Goal: Task Accomplishment & Management: Use online tool/utility

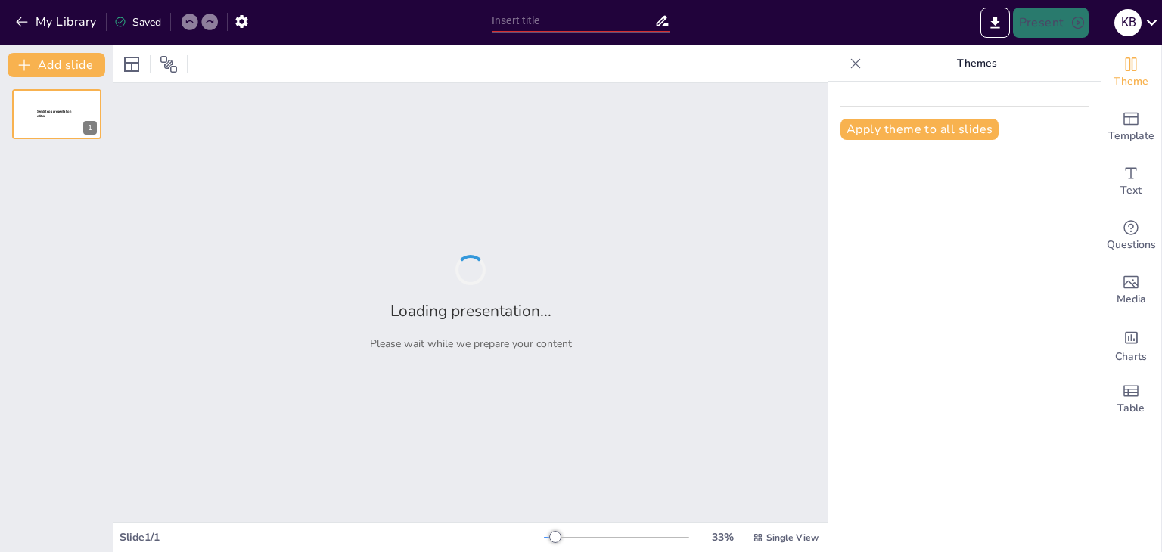
type input "La Evolución de los Deportes en el Siglo XXI"
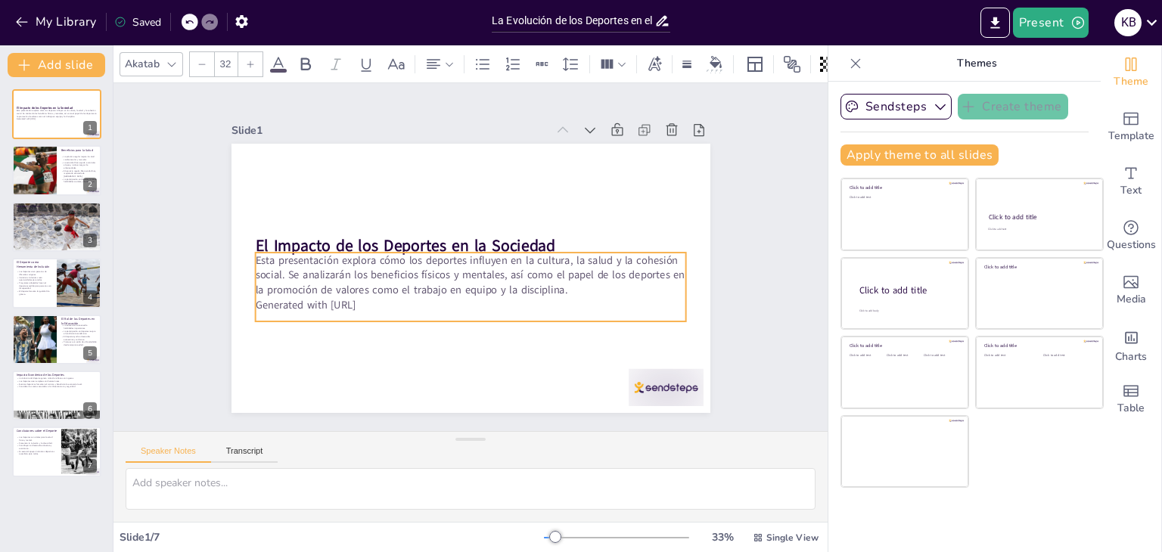
click at [417, 288] on p "Esta presentación explora cómo los deportes influyen en la cultura, la salud y …" at bounding box center [455, 266] width 254 height 396
click at [459, 216] on icon at bounding box center [470, 220] width 23 height 23
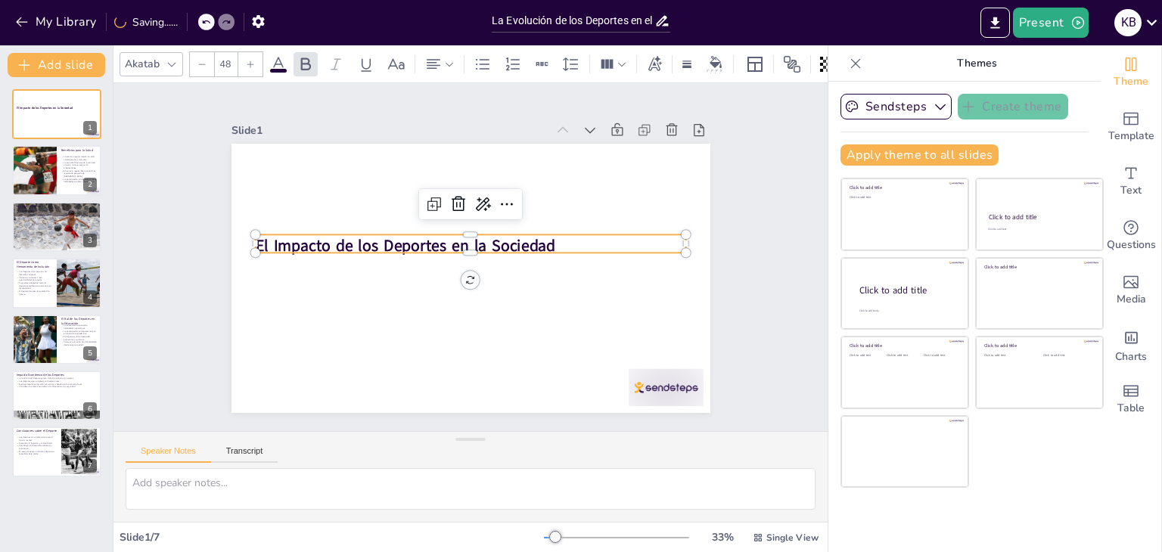
click at [466, 241] on strong "El Impacto de los Deportes en la Sociedad" at bounding box center [415, 219] width 283 height 141
click at [466, 240] on strong "El Impacto de los Deportes en la Sociedad" at bounding box center [442, 198] width 194 height 256
drag, startPoint x: 466, startPoint y: 238, endPoint x: 480, endPoint y: 212, distance: 29.5
click at [466, 236] on strong "El Impacto de los Deportes en la Sociedad" at bounding box center [454, 192] width 141 height 283
drag, startPoint x: 530, startPoint y: 242, endPoint x: 483, endPoint y: 294, distance: 69.1
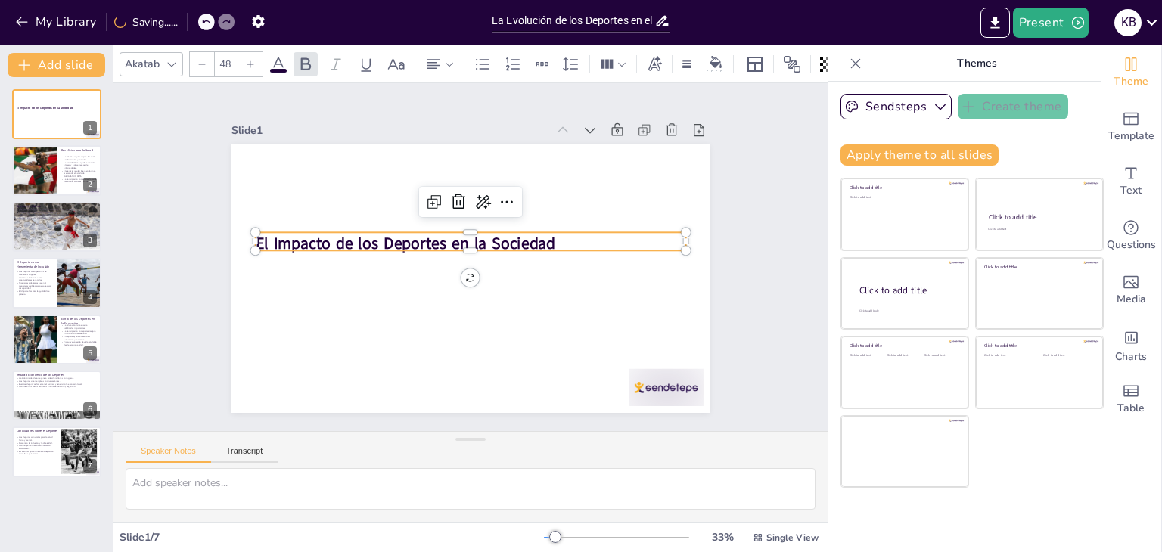
click at [524, 249] on strong "El Impacto de los Deportes en la Sociedad" at bounding box center [436, 200] width 217 height 238
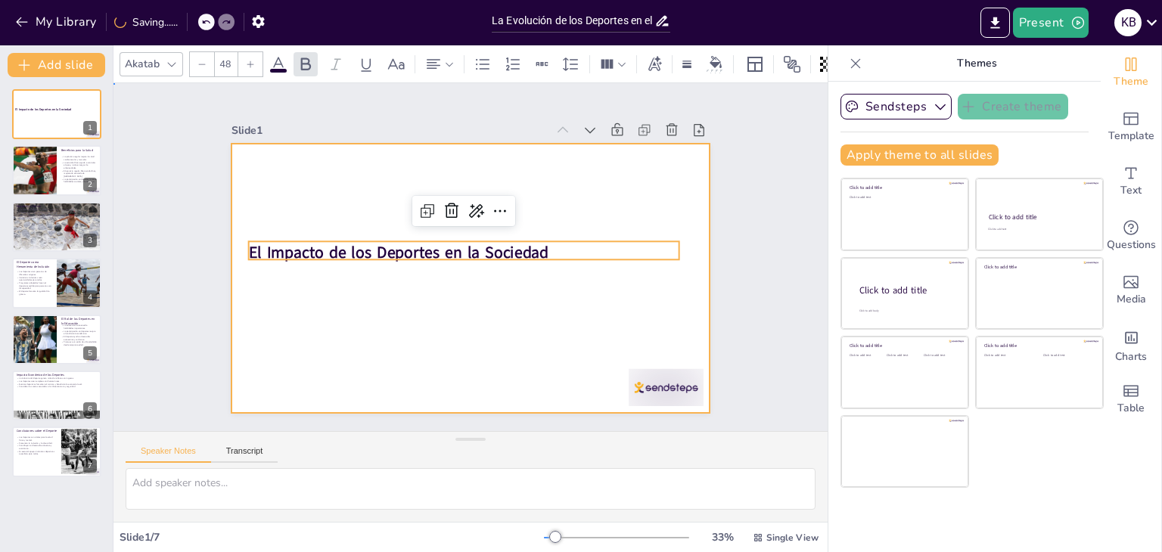
click at [420, 385] on div at bounding box center [450, 255] width 318 height 505
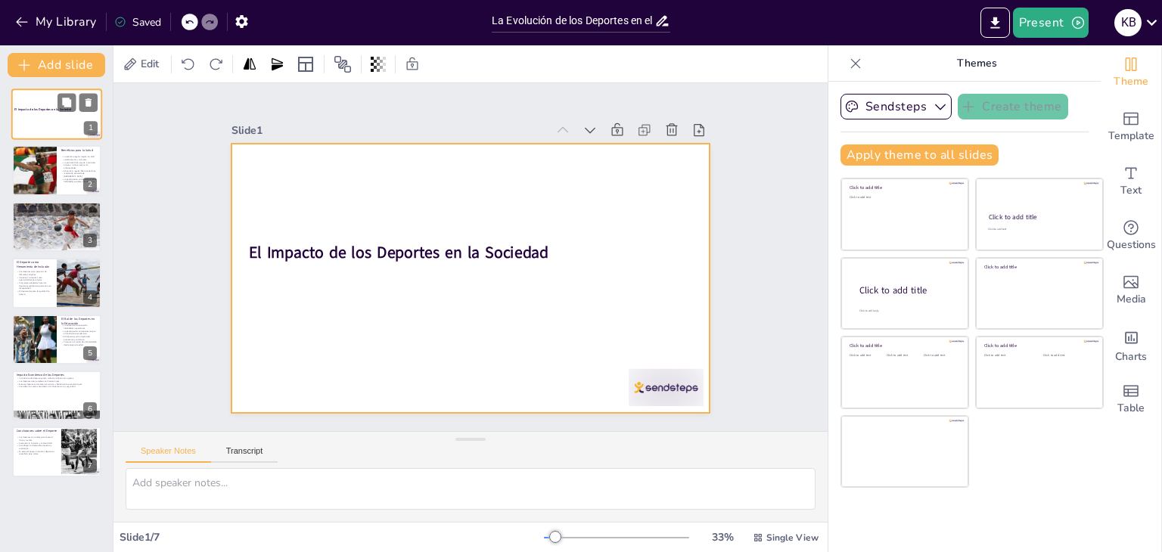
click at [42, 120] on div at bounding box center [56, 114] width 91 height 51
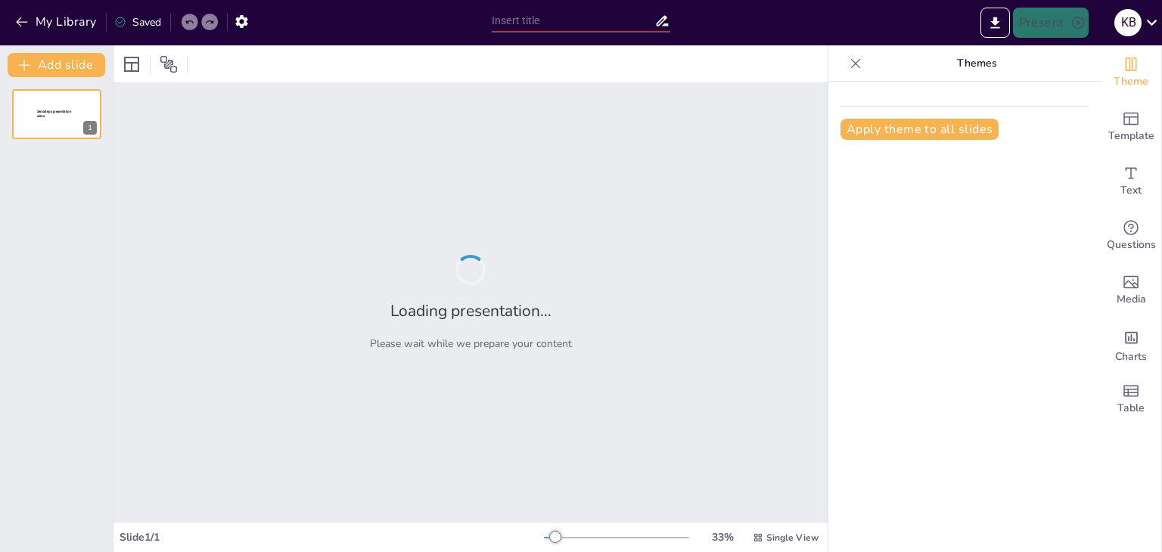
type input "La Evolución de los Deportes en el Siglo XXI"
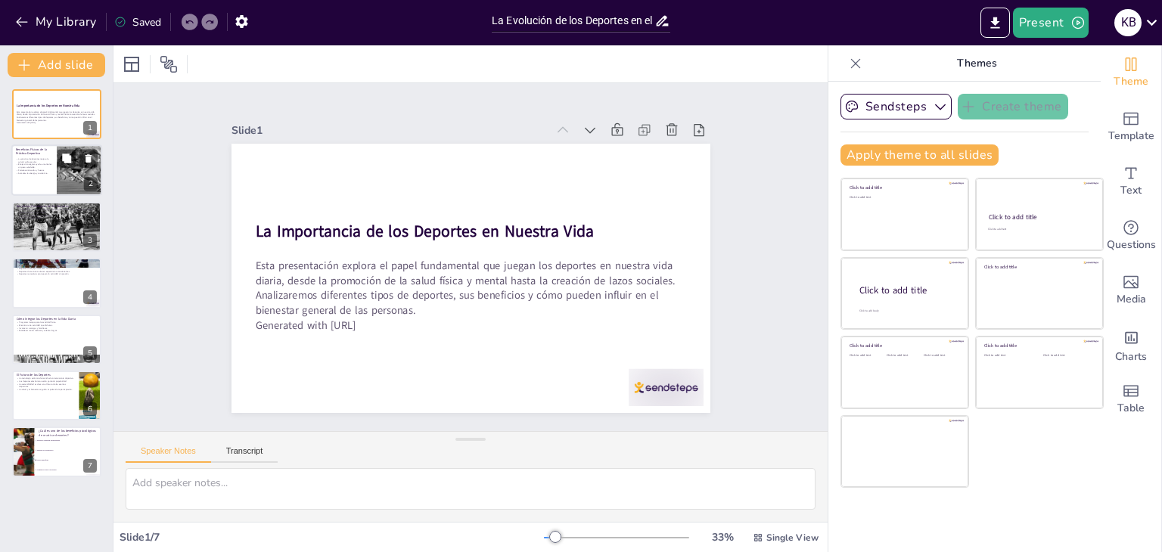
checkbox input "true"
click at [79, 178] on div at bounding box center [79, 170] width 77 height 51
type textarea "Mantener un corazón saludable es crucial para el bienestar general. La activida…"
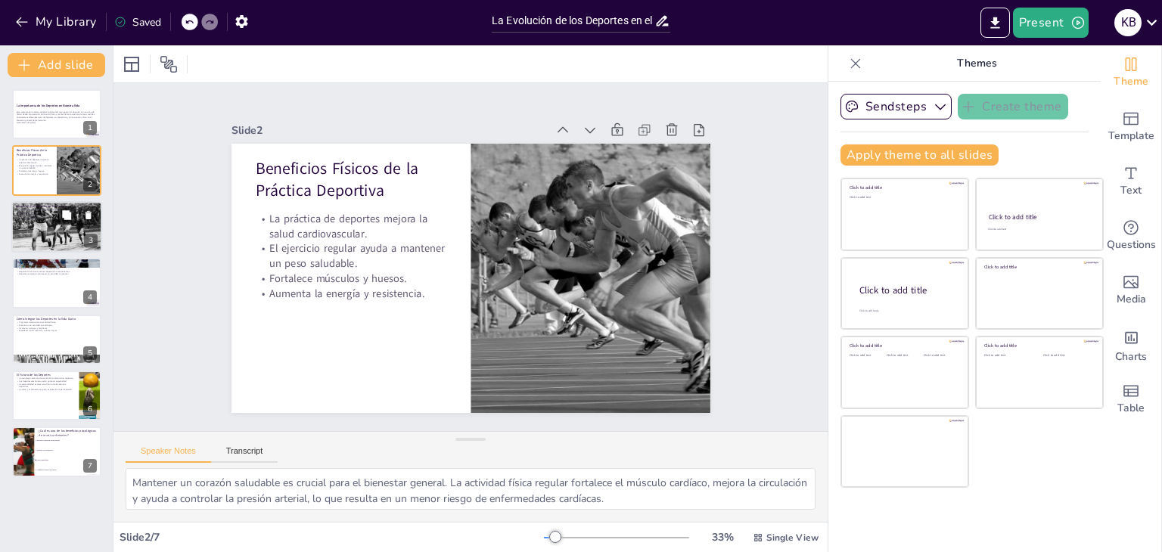
checkbox input "true"
click at [66, 214] on icon at bounding box center [66, 214] width 9 height 9
type textarea "Las endorfinas son conocidas como las hormonas de la felicidad. Al practicar de…"
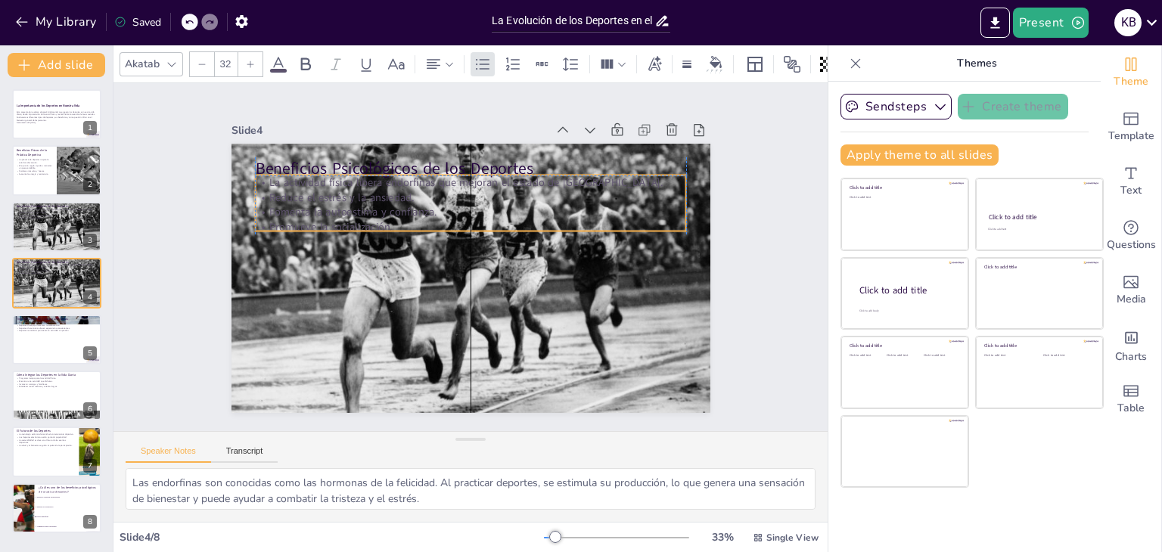
click at [444, 181] on p "La actividad física libera endorfinas que mejoran el estado de [GEOGRAPHIC_DATA…" at bounding box center [538, 227] width 189 height 400
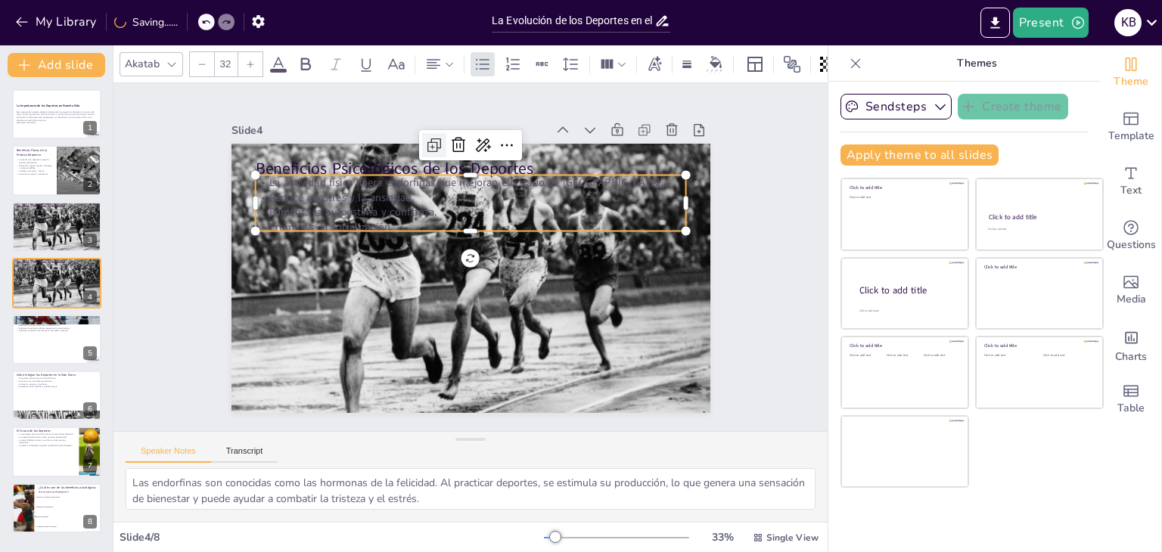
click at [437, 137] on icon at bounding box center [447, 142] width 20 height 20
checkbox input "true"
type input "32"
click at [562, 293] on icon at bounding box center [575, 306] width 26 height 26
checkbox input "true"
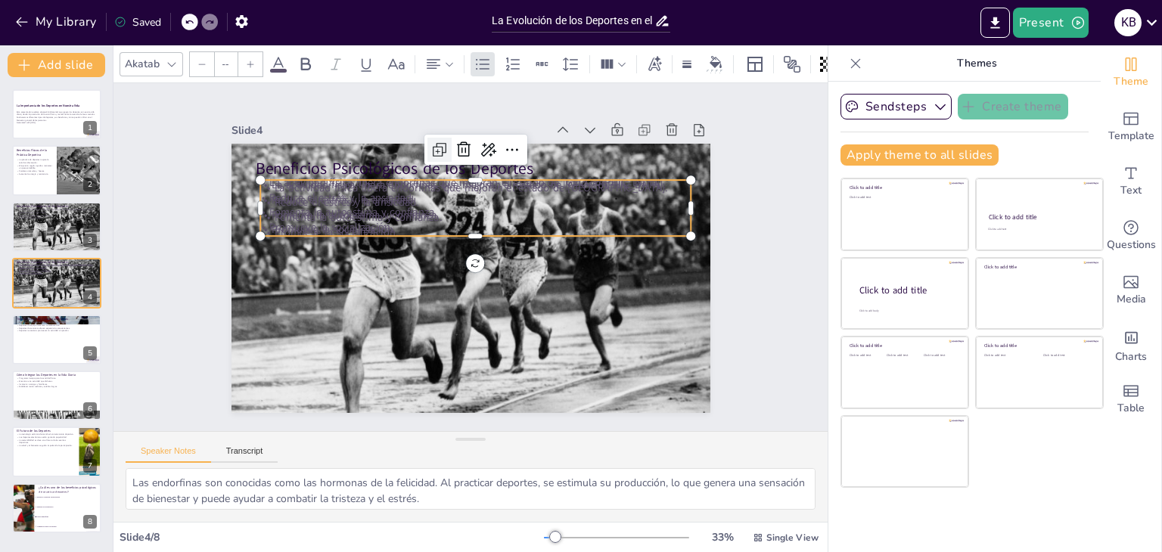
type input "32"
click at [530, 334] on icon at bounding box center [542, 346] width 25 height 25
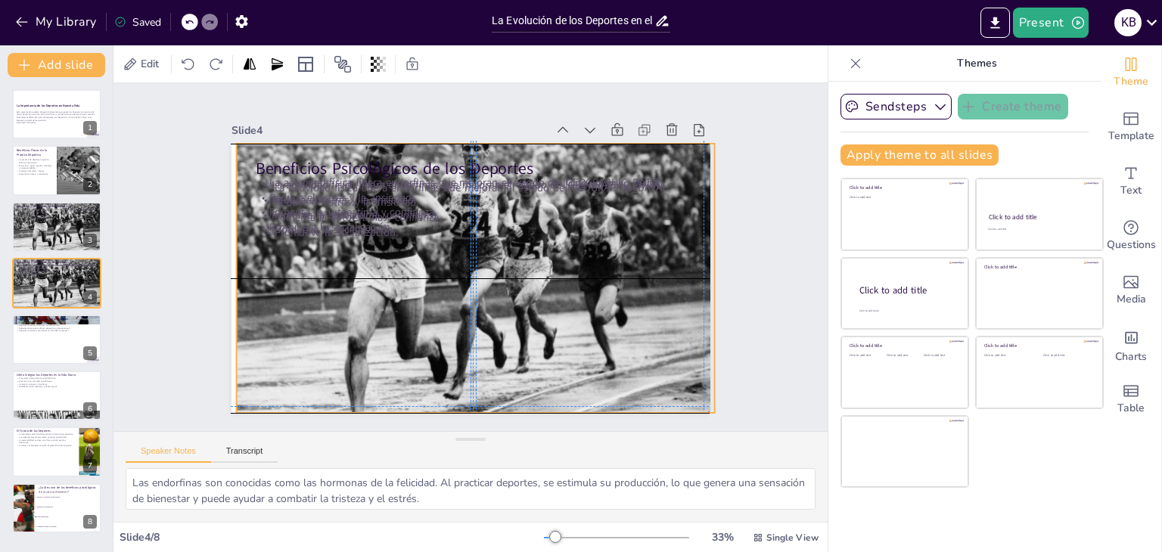
click at [396, 355] on div at bounding box center [491, 263] width 501 height 599
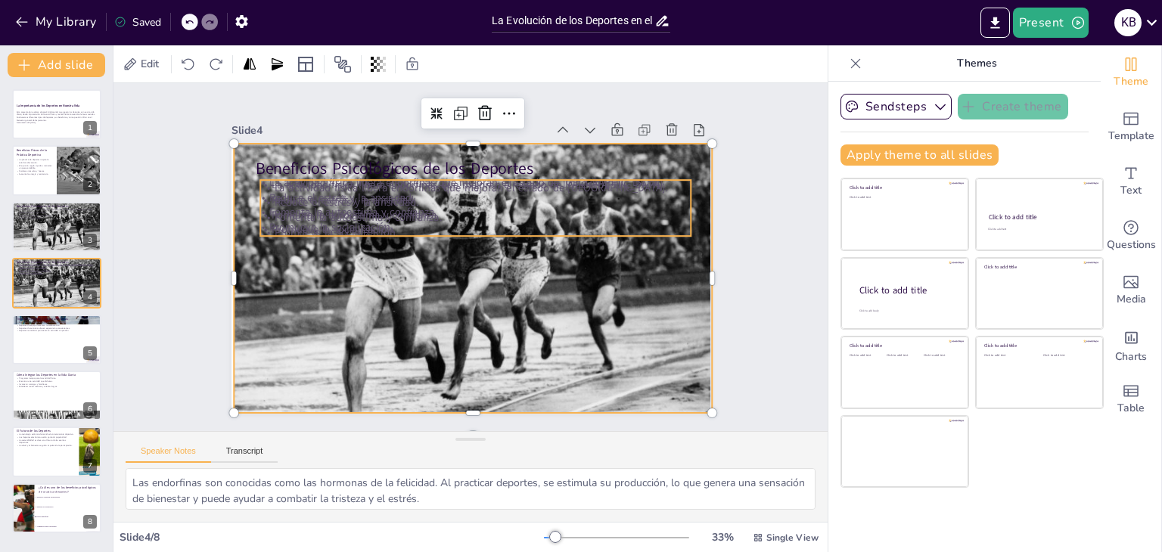
click at [387, 229] on p "Promueve la socialización." at bounding box center [454, 239] width 266 height 358
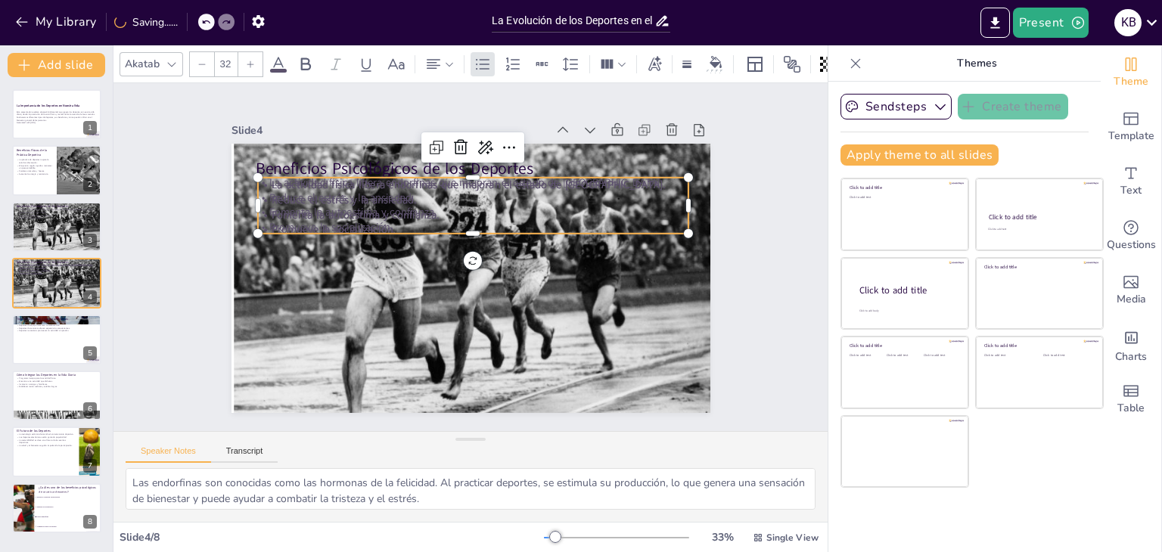
click at [393, 212] on p "Fomenta la autoestima y confianza." at bounding box center [468, 215] width 431 height 60
click at [404, 201] on p "Reduce el estrés y la ansiedad." at bounding box center [519, 225] width 266 height 357
click at [430, 200] on p "Reduce el estrés y la ansiedad." at bounding box center [524, 236] width 189 height 400
click at [499, 191] on p "Reduce el estrés y la ansiedad." at bounding box center [529, 266] width 60 height 431
click at [370, 258] on icon at bounding box center [361, 267] width 18 height 18
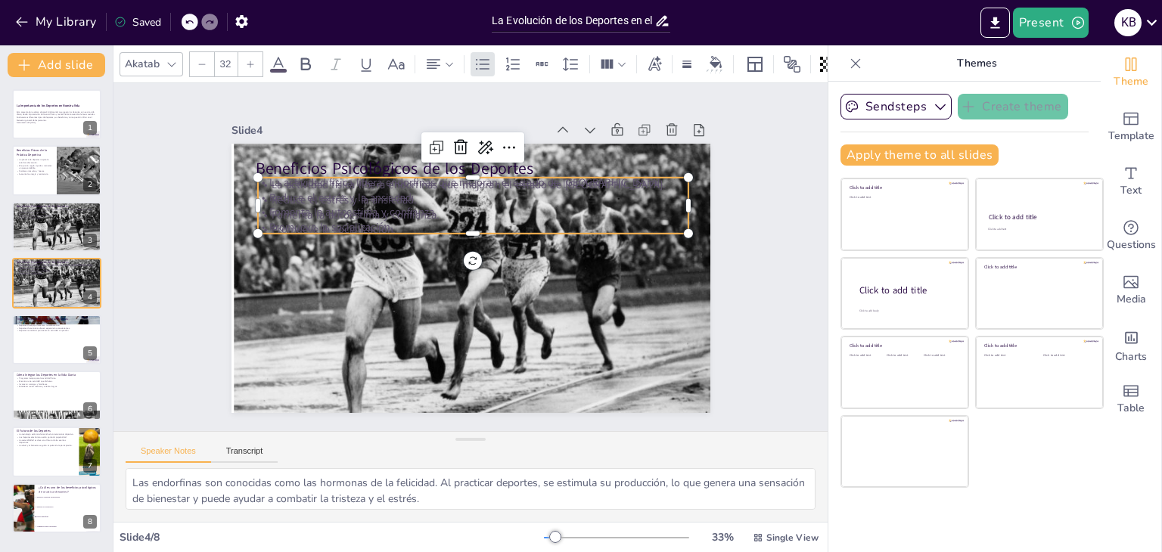
click at [497, 190] on p "Reduce el estrés y la ansiedad." at bounding box center [527, 266] width 60 height 431
drag, startPoint x: 446, startPoint y: 139, endPoint x: 443, endPoint y: 157, distance: 18.3
click at [389, 188] on icon at bounding box center [376, 201] width 26 height 26
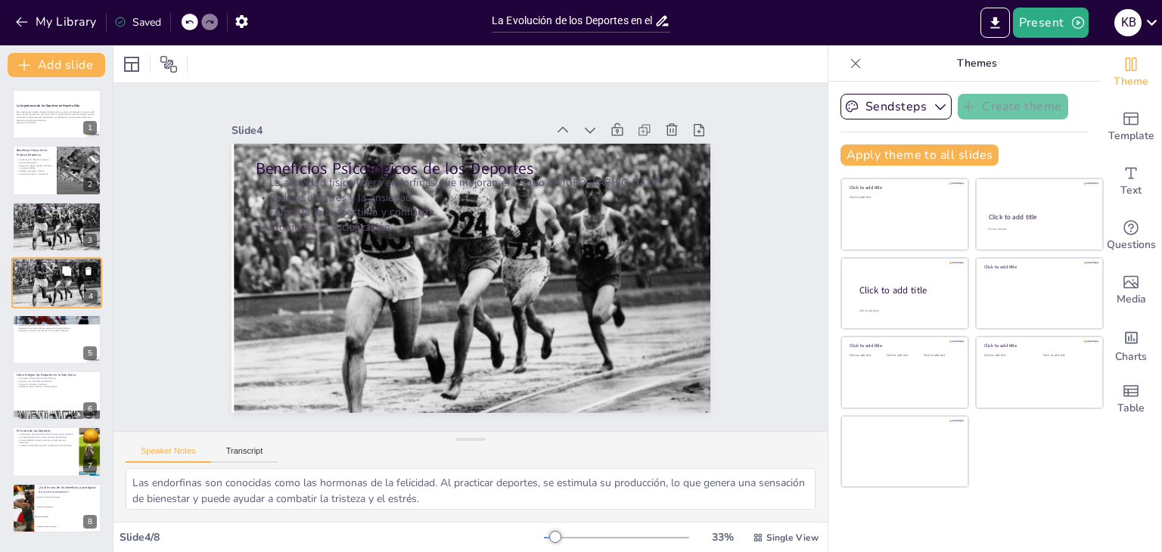
checkbox input "true"
click at [76, 270] on button at bounding box center [67, 272] width 18 height 18
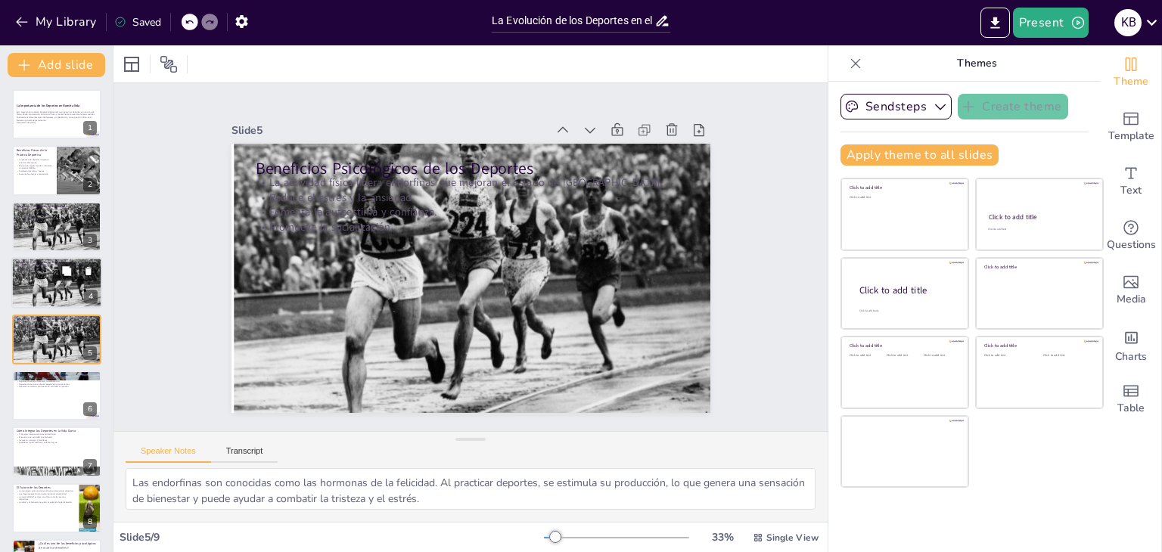
scroll to position [24, 0]
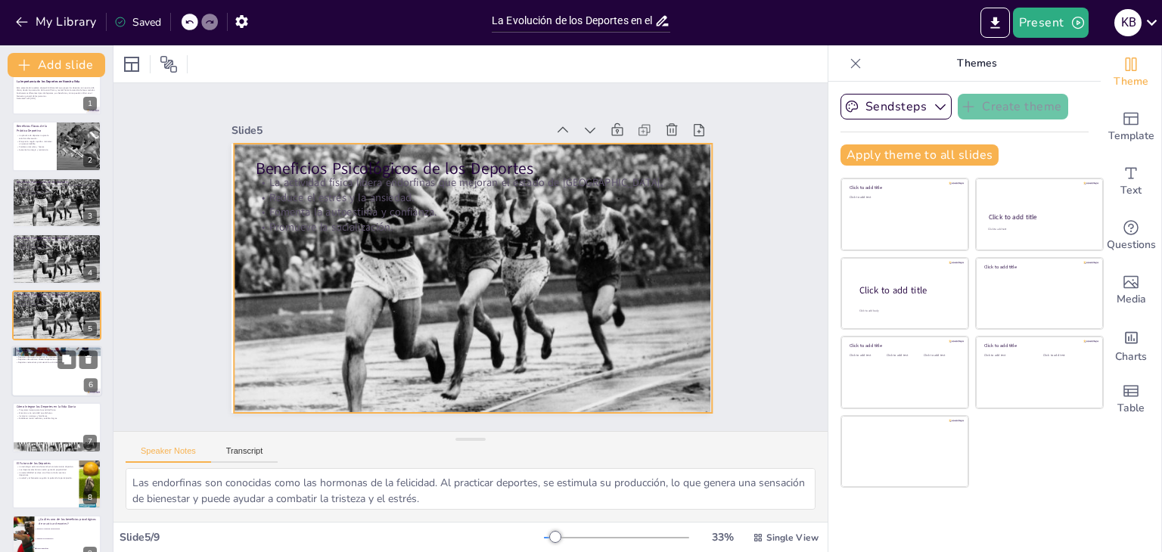
checkbox input "true"
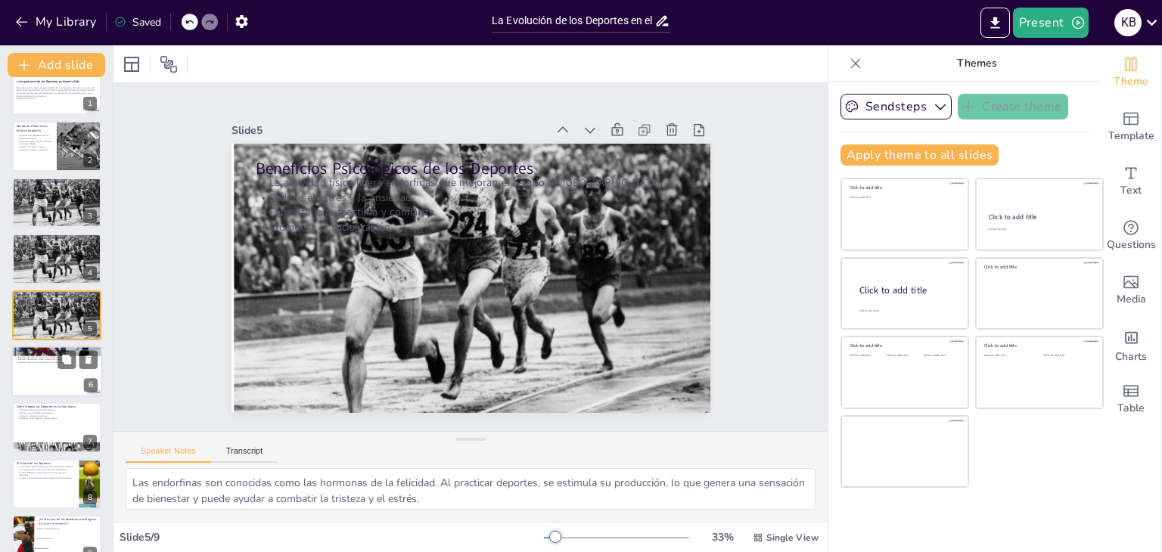
click at [54, 353] on p "Deportes individuales permiten el enfoque personal." at bounding box center [57, 354] width 82 height 3
type textarea "Los deportes individuales brindan la oportunidad de concentrarse en el propio r…"
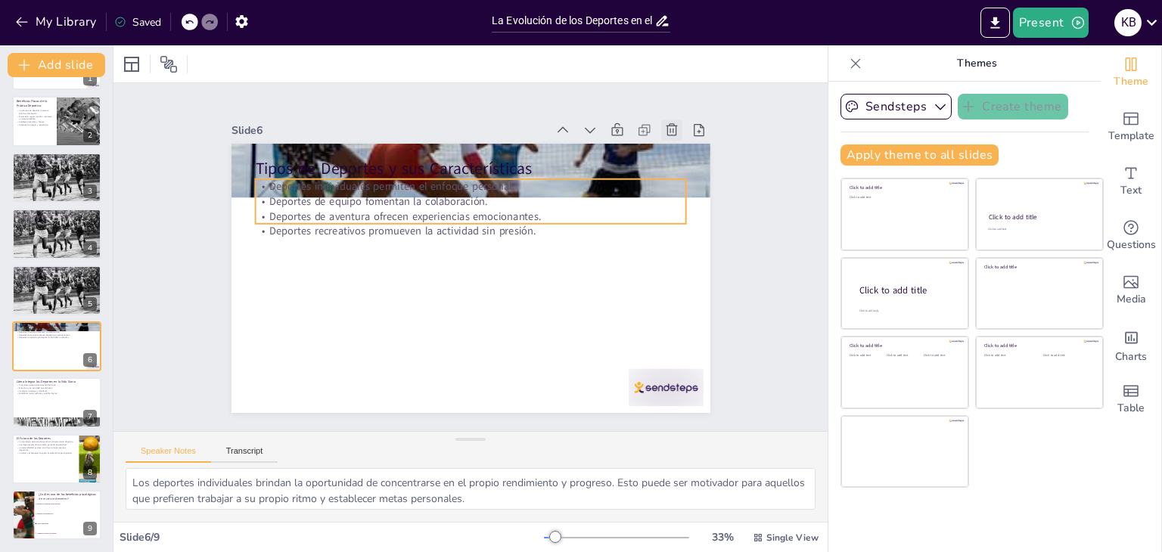
checkbox input "true"
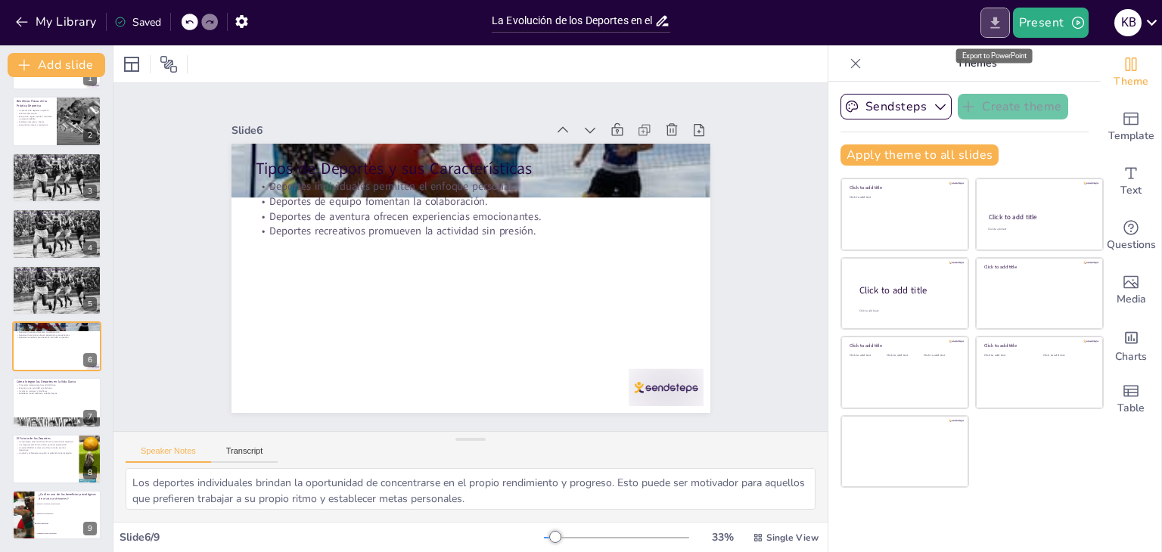
drag, startPoint x: 993, startPoint y: 23, endPoint x: 987, endPoint y: 29, distance: 8.0
click at [993, 22] on icon "Export to PowerPoint" at bounding box center [995, 23] width 16 height 16
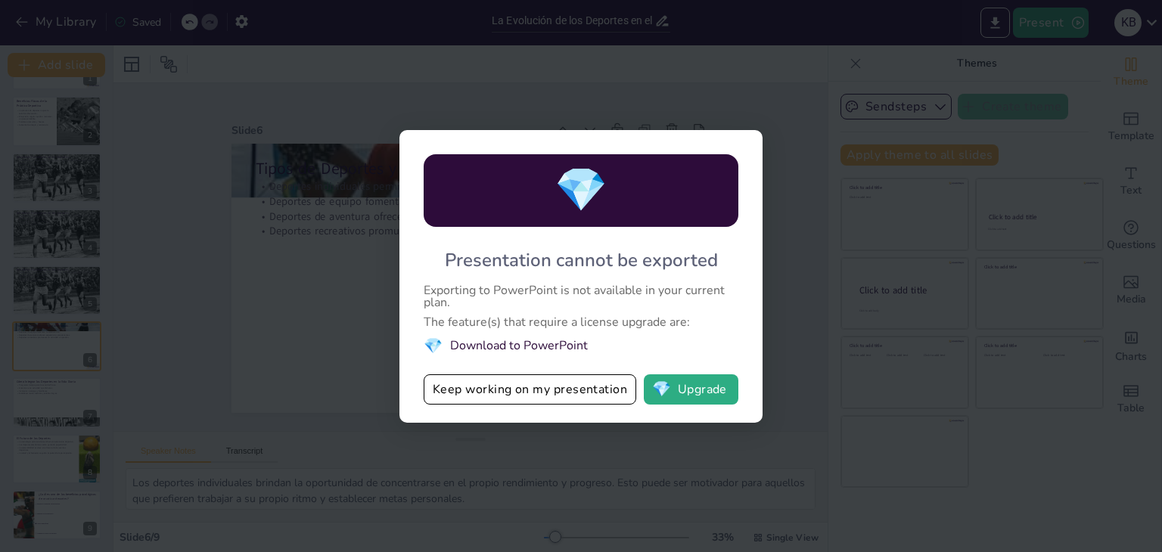
click at [363, 320] on div "💎 Presentation cannot be exported Exporting to PowerPoint is not available in y…" at bounding box center [581, 276] width 1162 height 552
click at [344, 235] on div "💎 Presentation cannot be exported Exporting to PowerPoint is not available in y…" at bounding box center [581, 276] width 1162 height 552
click at [342, 235] on div "💎 Presentation cannot be exported Exporting to PowerPoint is not available in y…" at bounding box center [581, 276] width 1162 height 552
click at [605, 70] on div "💎 Presentation cannot be exported Exporting to PowerPoint is not available in y…" at bounding box center [581, 276] width 1162 height 552
click at [607, 70] on div "💎 Presentation cannot be exported Exporting to PowerPoint is not available in y…" at bounding box center [581, 276] width 1162 height 552
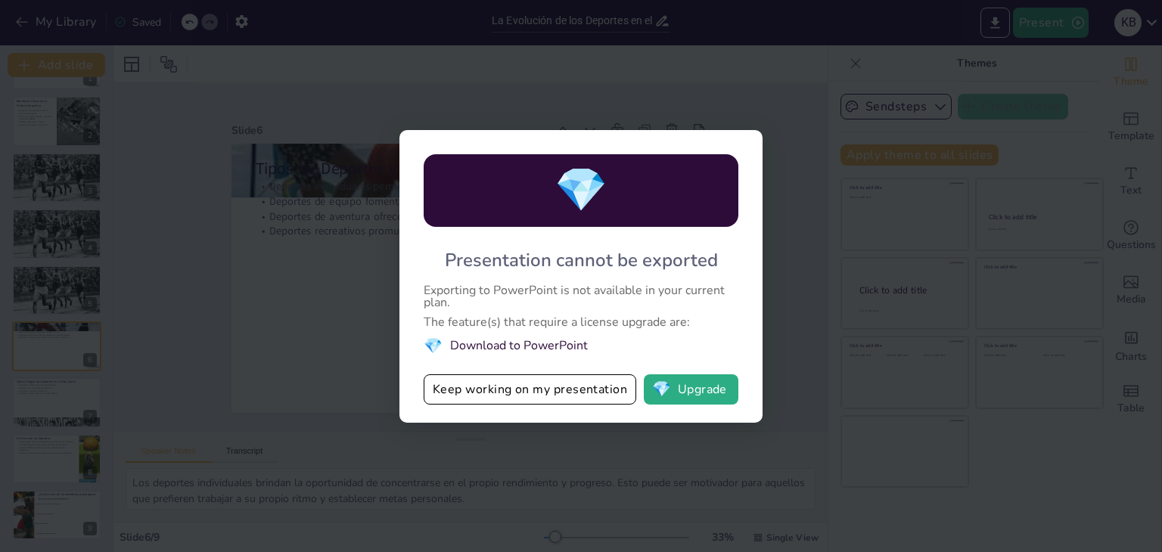
drag, startPoint x: 607, startPoint y: 70, endPoint x: 530, endPoint y: 69, distance: 77.2
click at [594, 69] on div "💎 Presentation cannot be exported Exporting to PowerPoint is not available in y…" at bounding box center [581, 276] width 1162 height 552
